Goal: Task Accomplishment & Management: Use online tool/utility

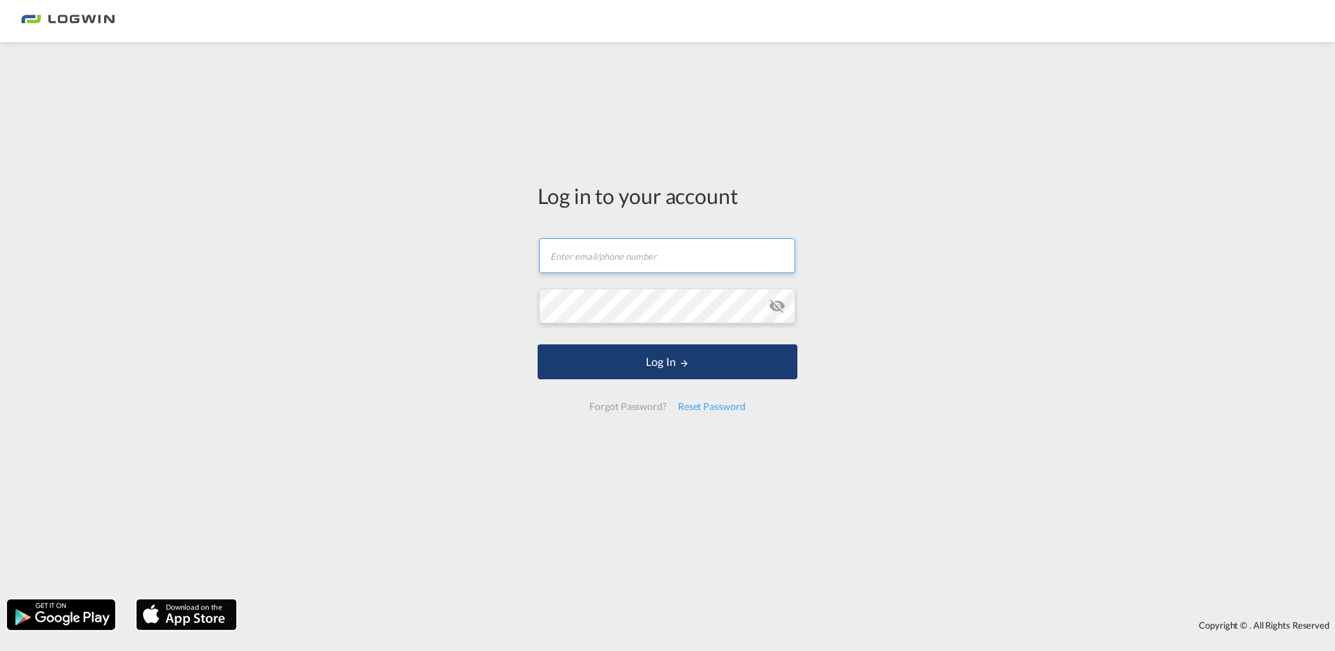
type input "[PERSON_NAME][EMAIL_ADDRESS][DOMAIN_NAME]"
click at [622, 350] on button "Log In" at bounding box center [668, 361] width 260 height 35
